Goal: Check status: Check status

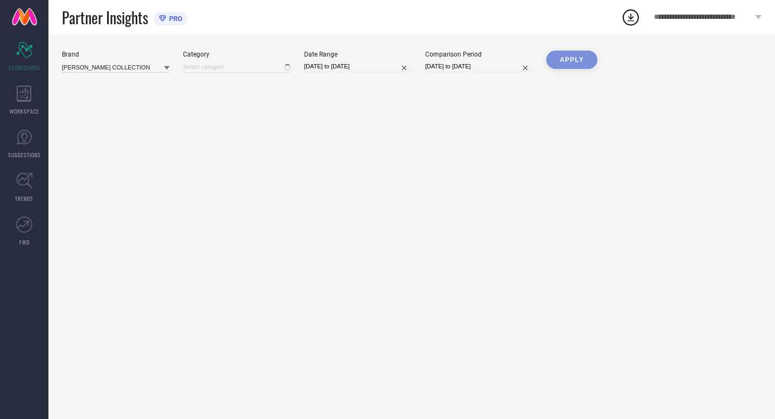
type input "All"
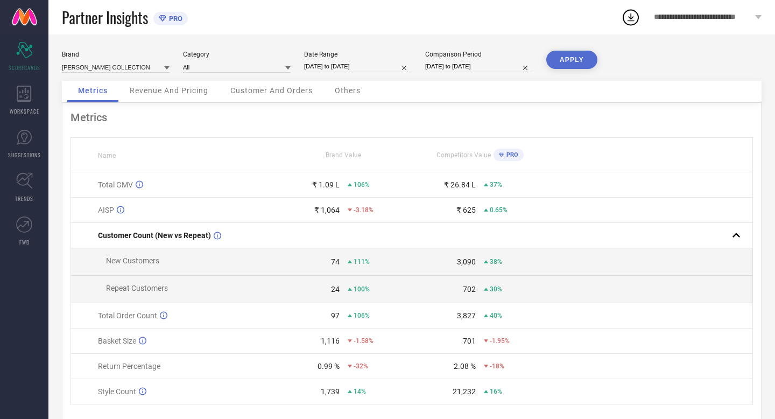
click at [385, 68] on input "[DATE] to [DATE]" at bounding box center [358, 66] width 108 height 11
select select "8"
select select "2025"
select select "9"
select select "2025"
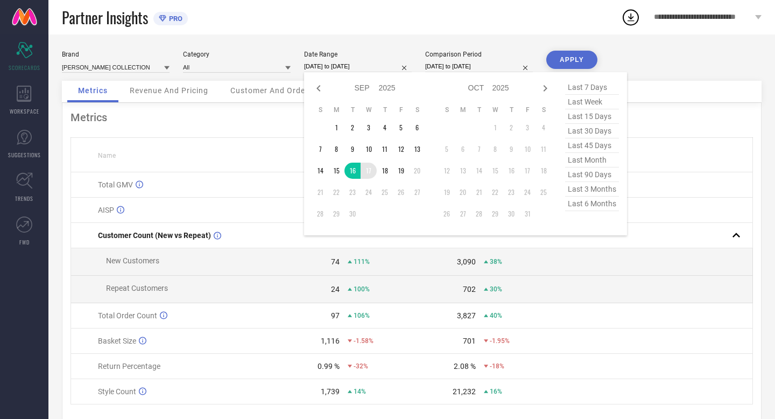
click at [370, 171] on td "17" at bounding box center [369, 171] width 16 height 16
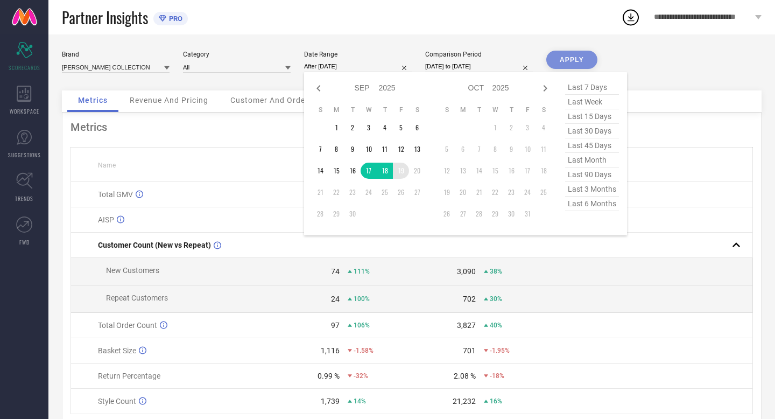
type input "[DATE] to [DATE]"
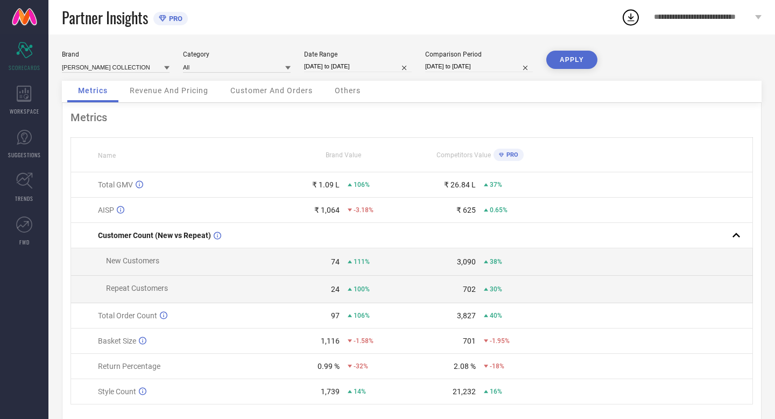
click at [495, 68] on input "[DATE] to [DATE]" at bounding box center [479, 66] width 108 height 11
select select "8"
select select "2024"
select select "9"
select select "2024"
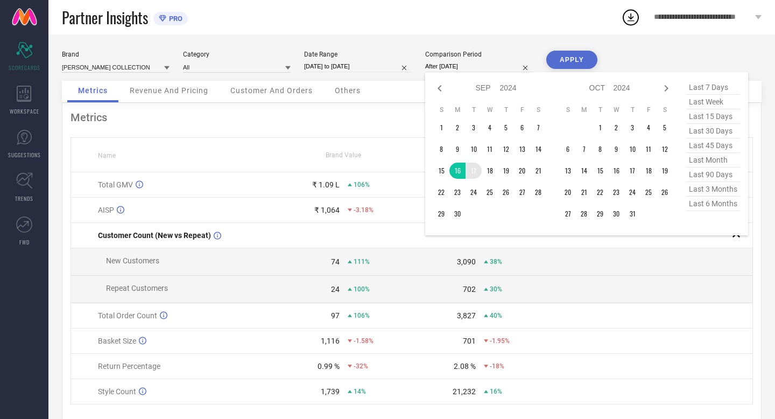
click at [470, 172] on td "17" at bounding box center [474, 171] width 16 height 16
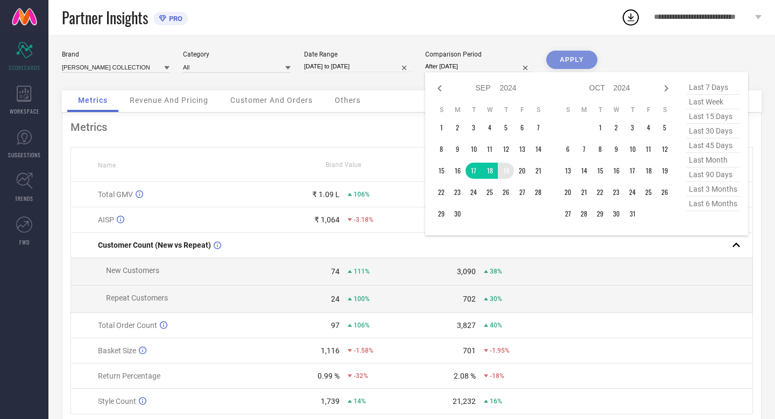
type input "[DATE] to [DATE]"
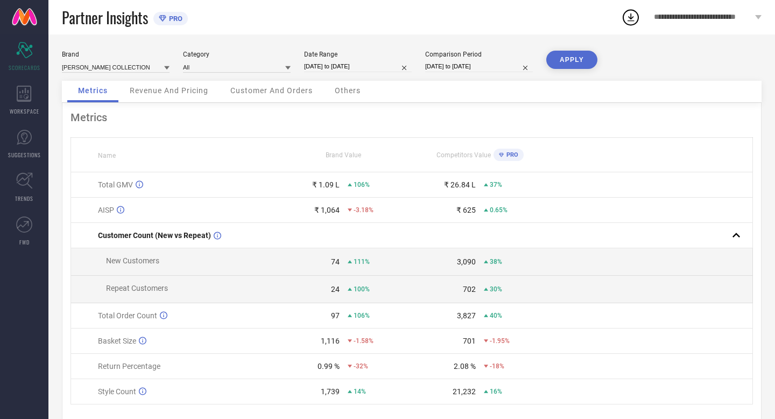
click at [580, 60] on button "APPLY" at bounding box center [571, 60] width 51 height 18
